Goal: Navigation & Orientation: Find specific page/section

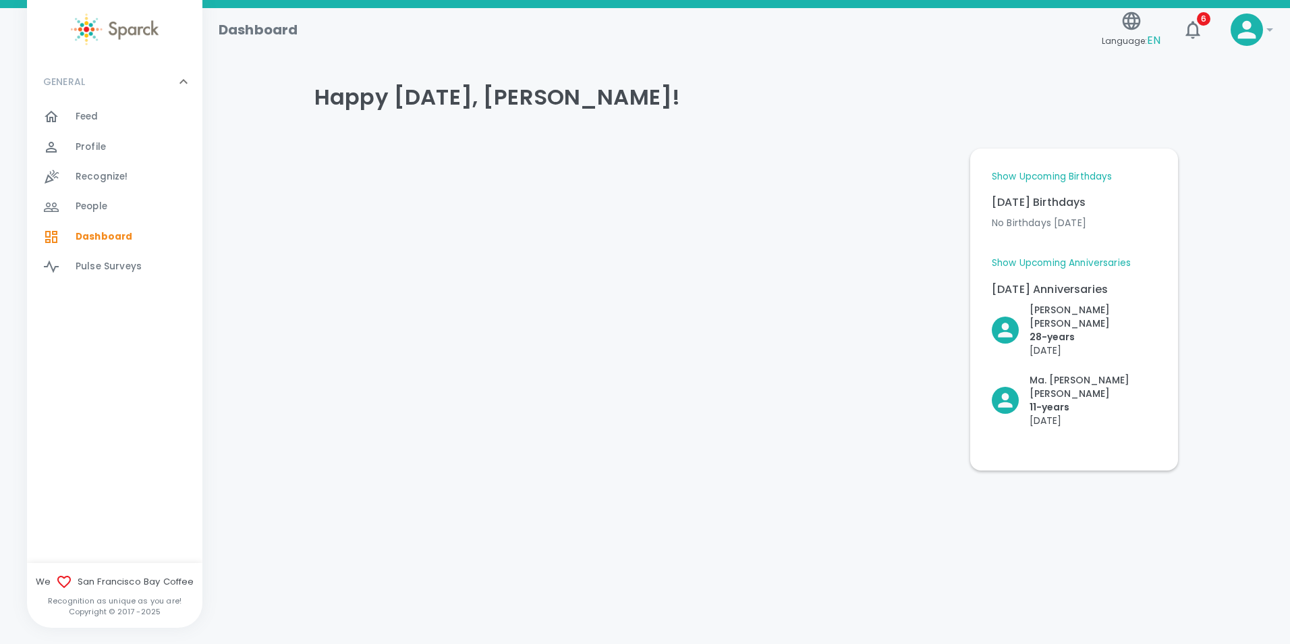
click at [1105, 173] on link "Show Upcoming Birthdays" at bounding box center [1052, 176] width 120 height 13
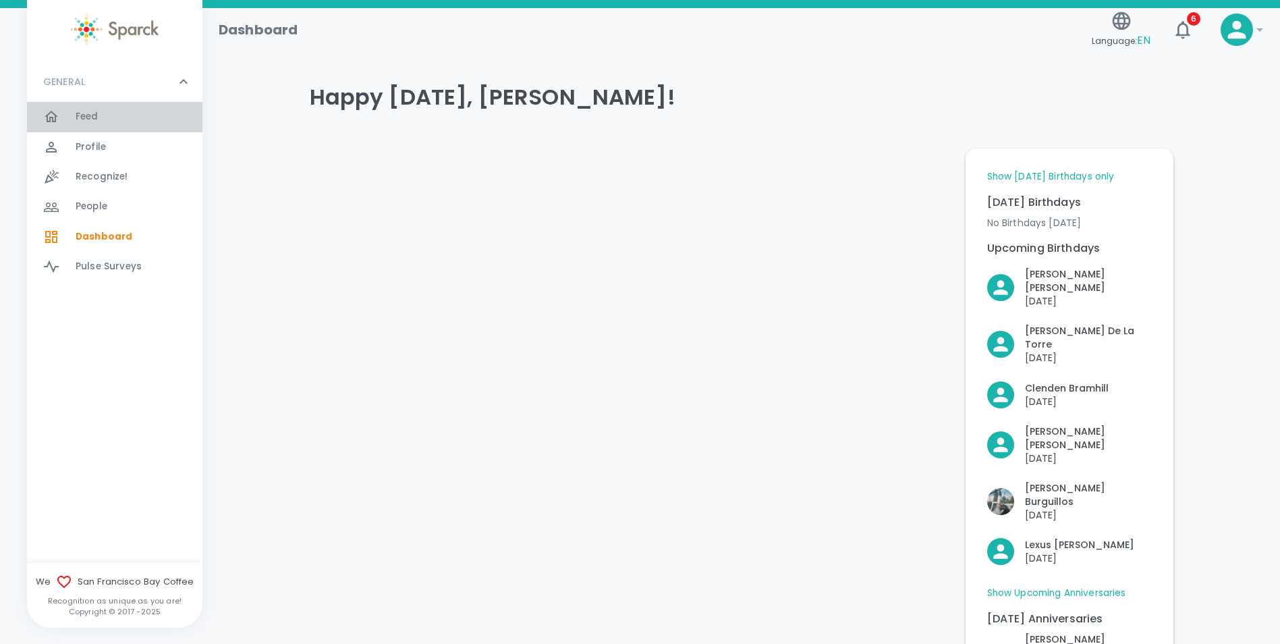
click at [84, 109] on span "Feed 0" at bounding box center [87, 116] width 23 height 19
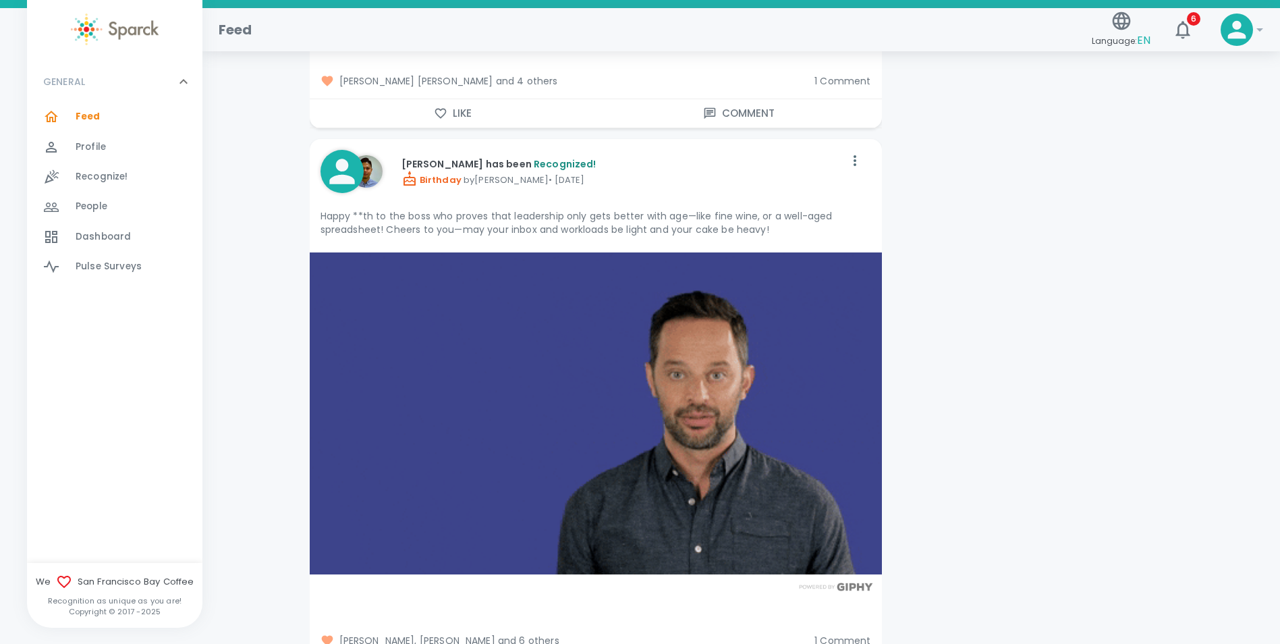
scroll to position [2295, 0]
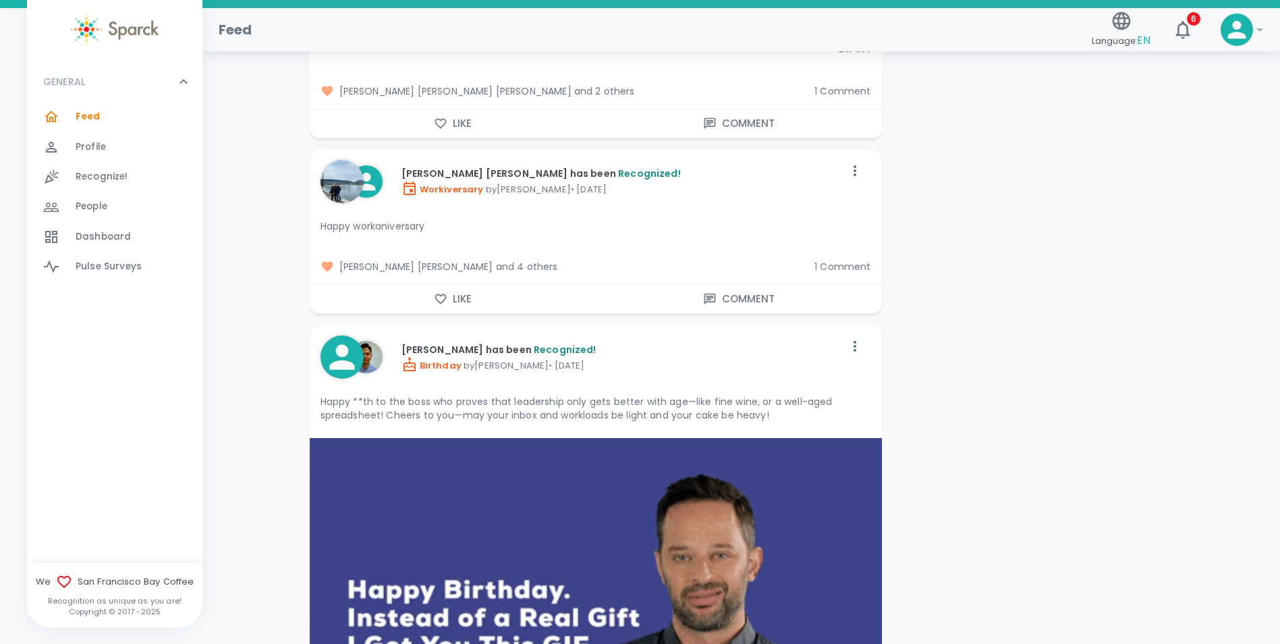
click at [443, 169] on p "[PERSON_NAME] [PERSON_NAME] has been Recognized!" at bounding box center [623, 173] width 443 height 13
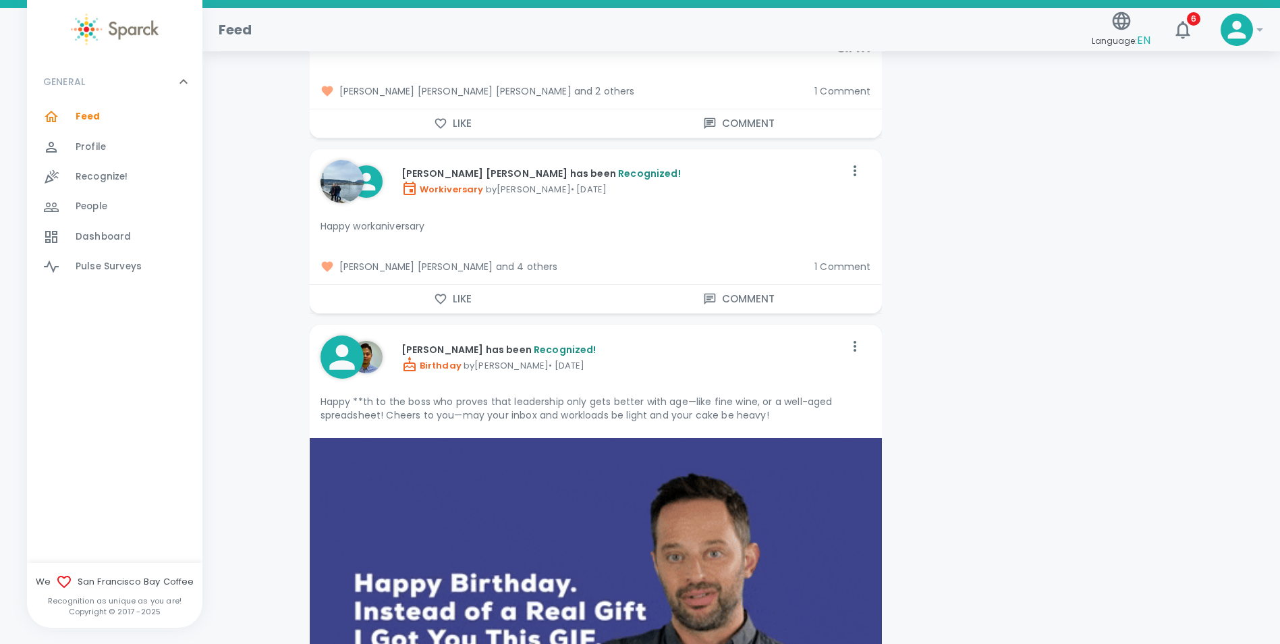
click at [356, 177] on img at bounding box center [342, 181] width 43 height 43
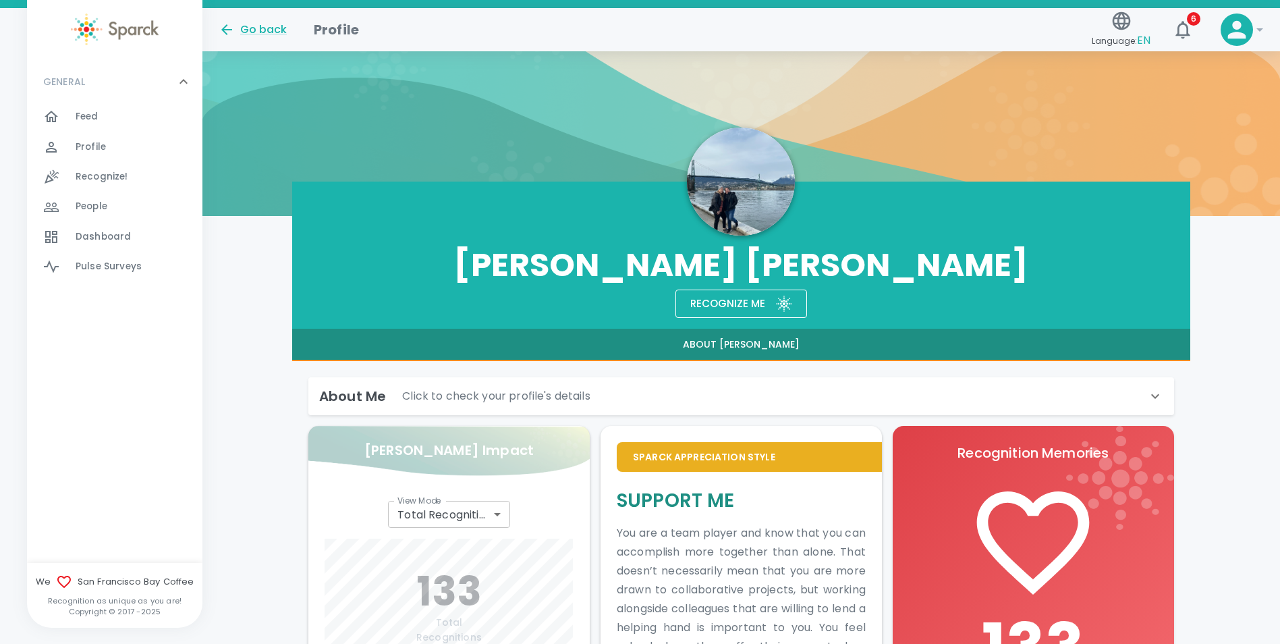
scroll to position [49, 0]
